Goal: Find specific page/section: Find specific page/section

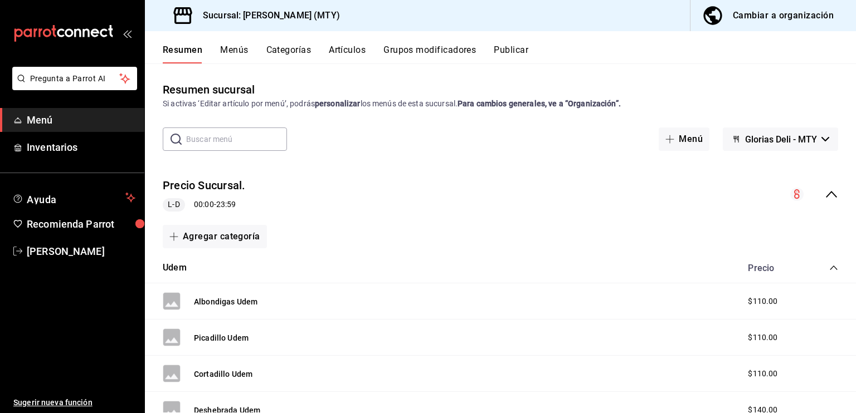
scroll to position [167, 0]
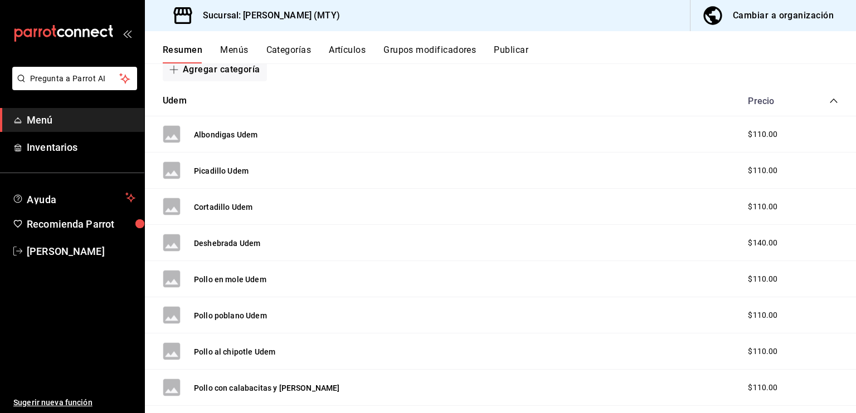
click at [58, 129] on link "Menú" at bounding box center [72, 120] width 144 height 24
click at [105, 149] on span "Inventarios" at bounding box center [81, 147] width 109 height 15
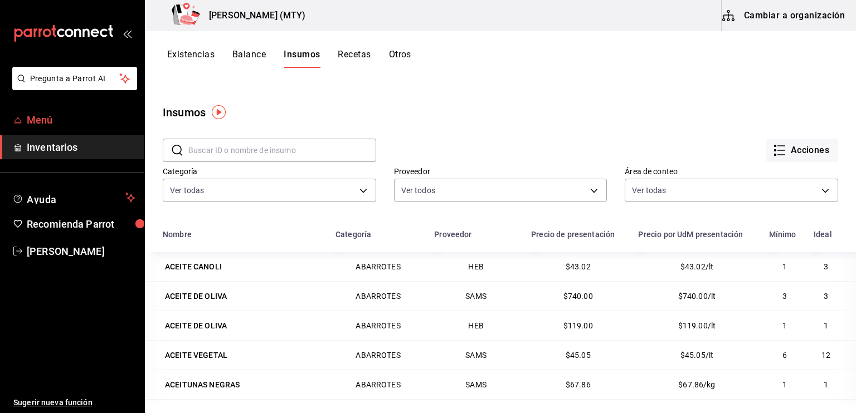
click at [53, 119] on span "Menú" at bounding box center [81, 120] width 109 height 15
